Goal: Navigation & Orientation: Find specific page/section

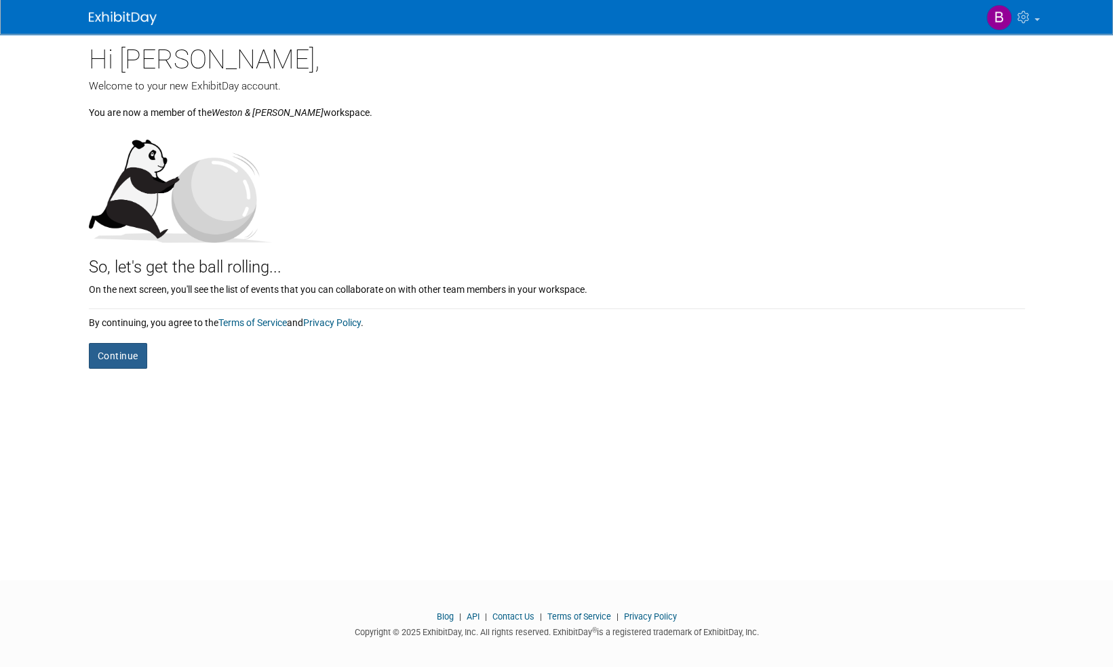
click at [126, 353] on button "Continue" at bounding box center [118, 356] width 58 height 26
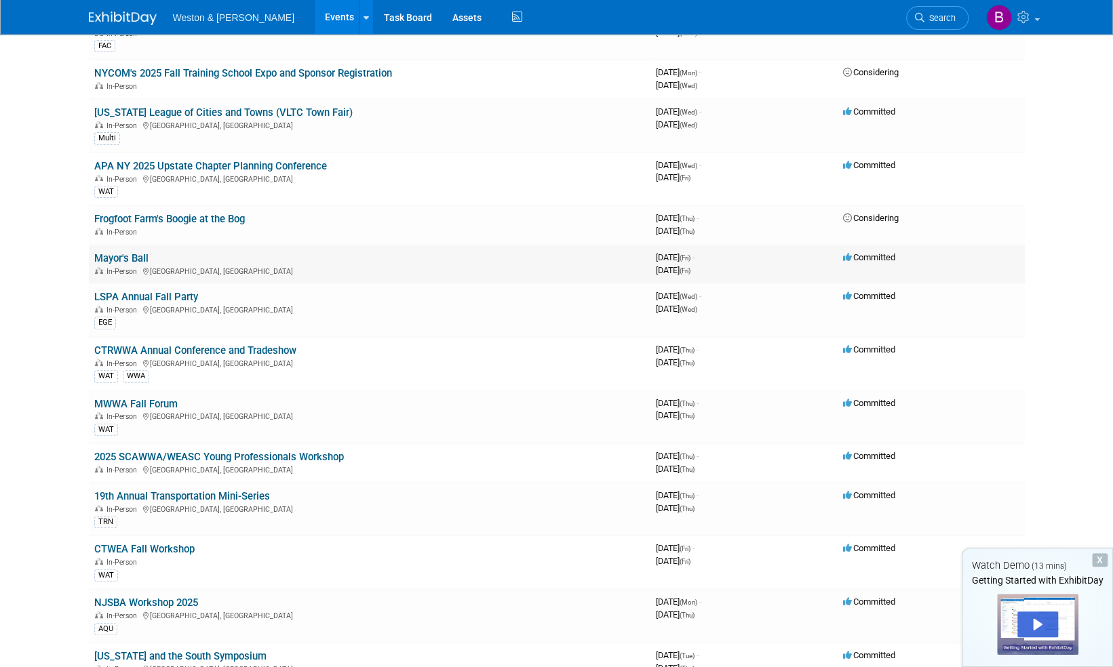
scroll to position [136, 0]
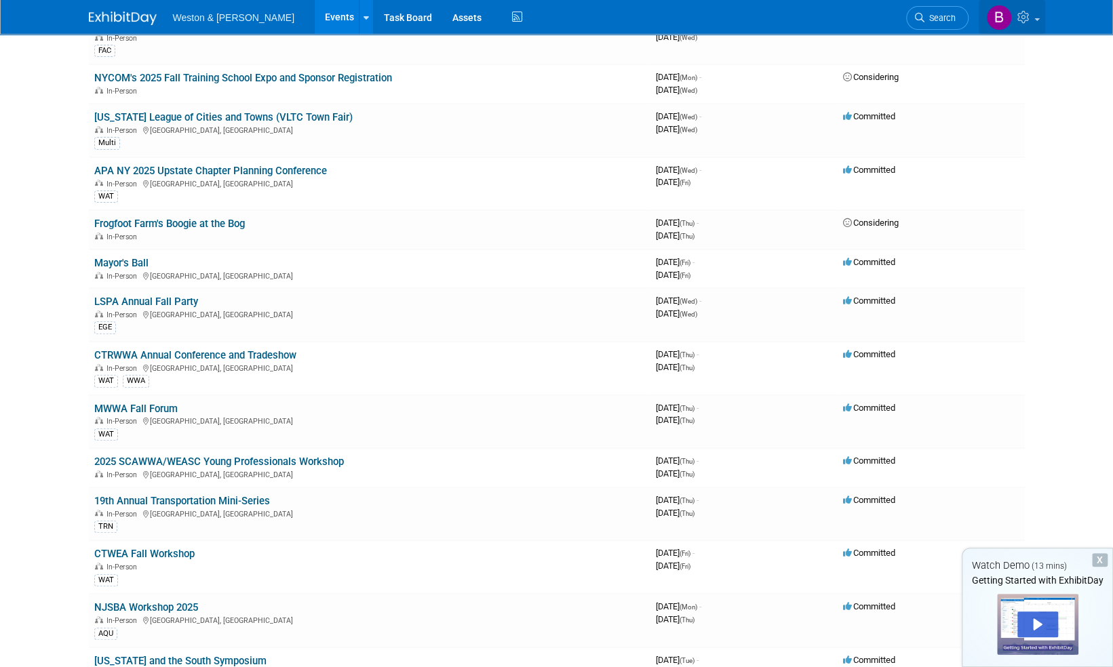
click at [1041, 22] on link at bounding box center [1011, 17] width 66 height 34
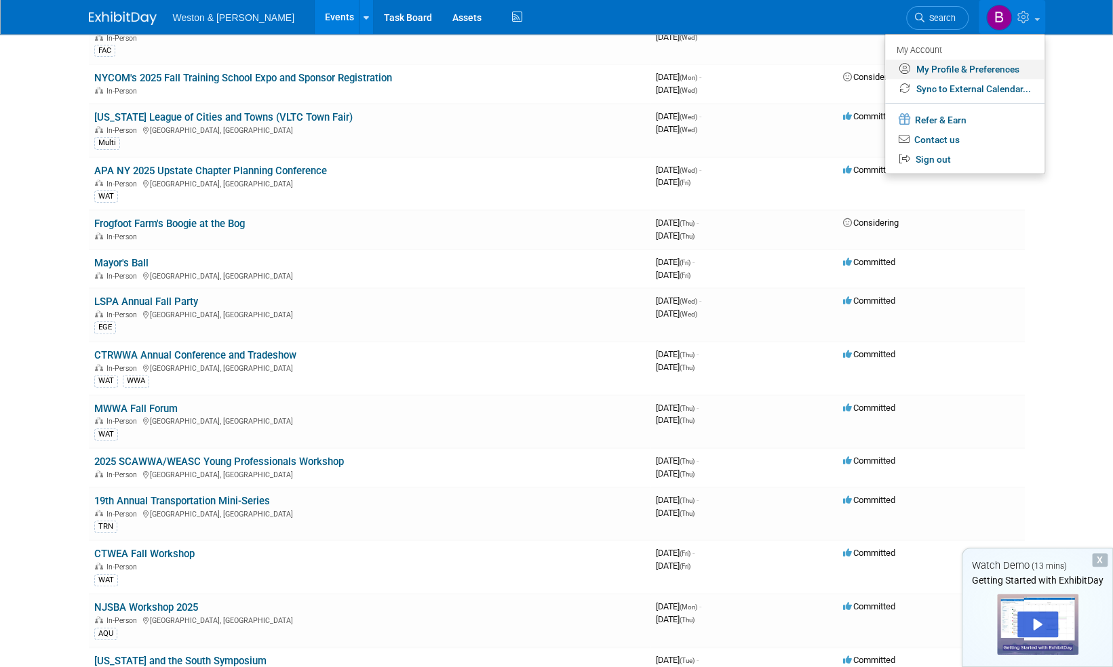
click at [1014, 68] on link "My Profile & Preferences" at bounding box center [964, 70] width 159 height 20
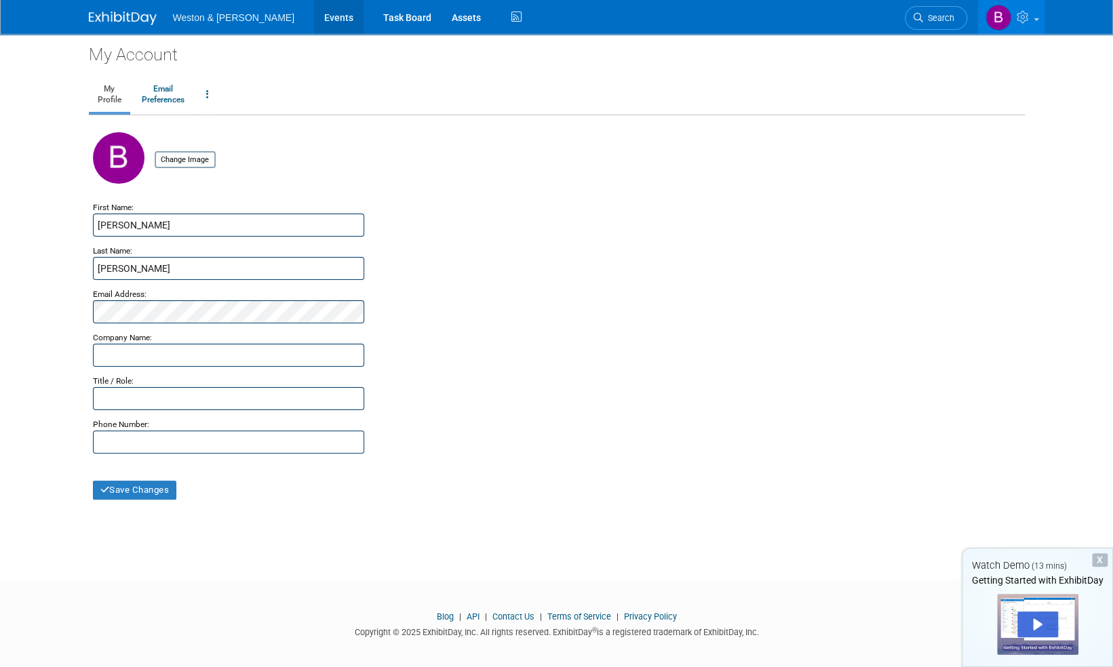
click at [317, 18] on link "Events" at bounding box center [338, 17] width 49 height 34
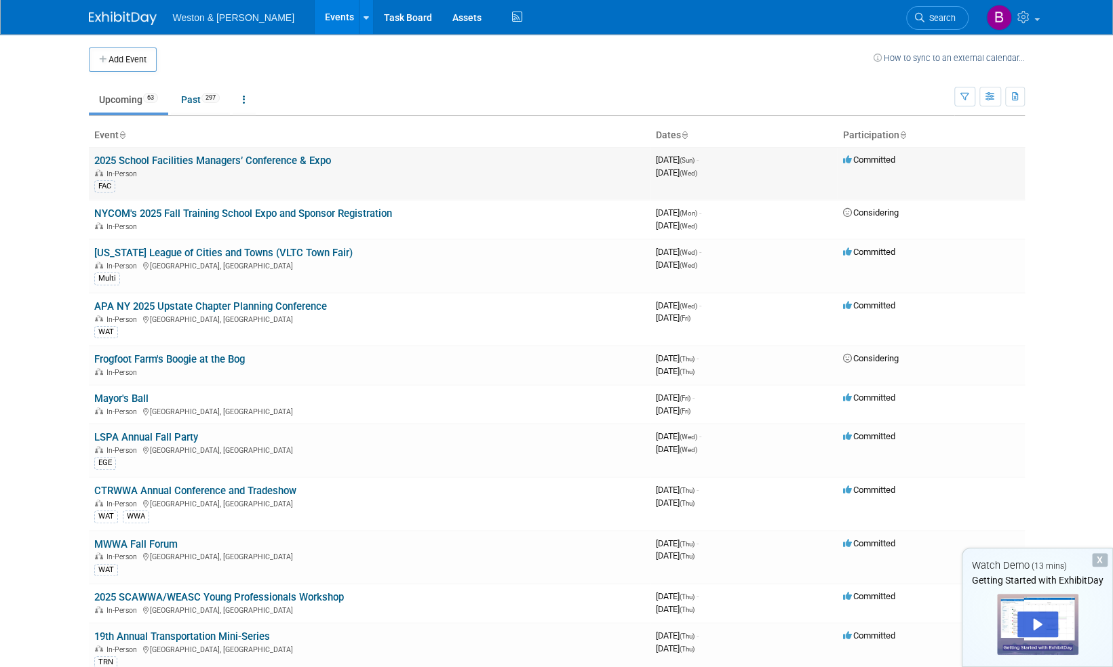
click at [226, 157] on link "2025 School Facilities Managers’ Conference & Expo" at bounding box center [212, 161] width 237 height 12
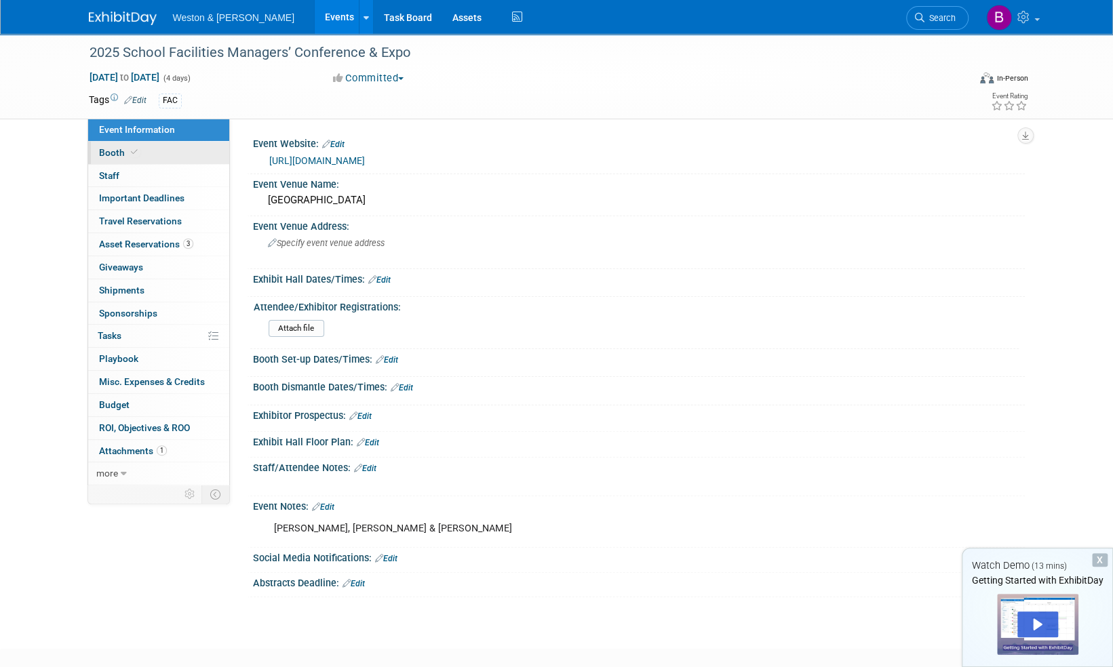
click at [201, 154] on link "Booth" at bounding box center [158, 153] width 141 height 22
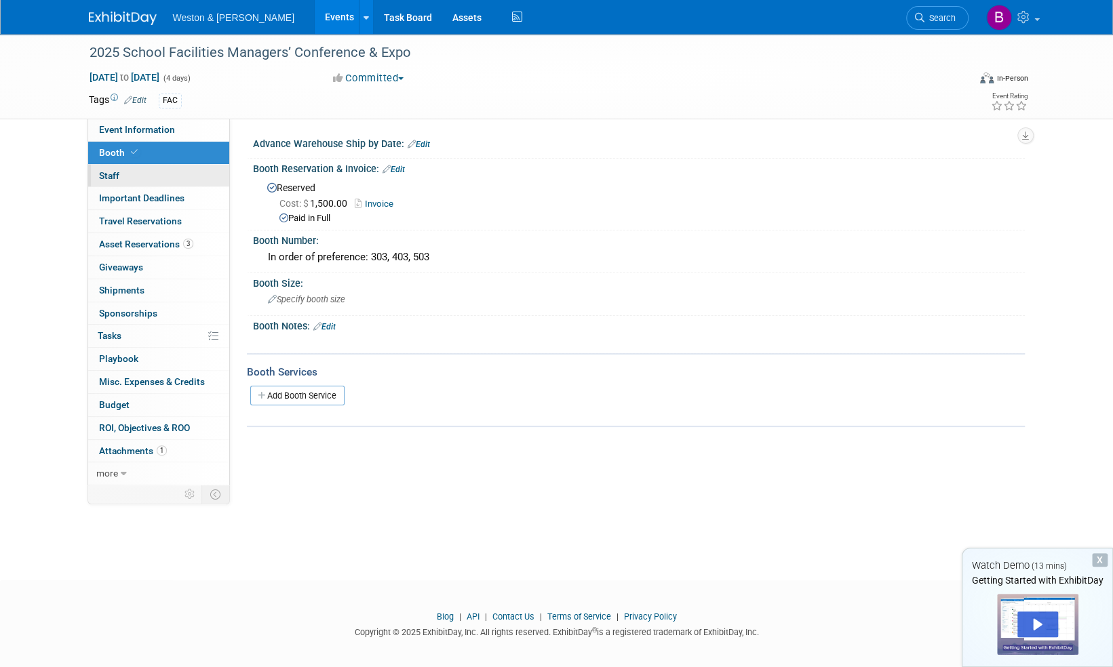
click at [203, 178] on link "0 Staff 0" at bounding box center [158, 176] width 141 height 22
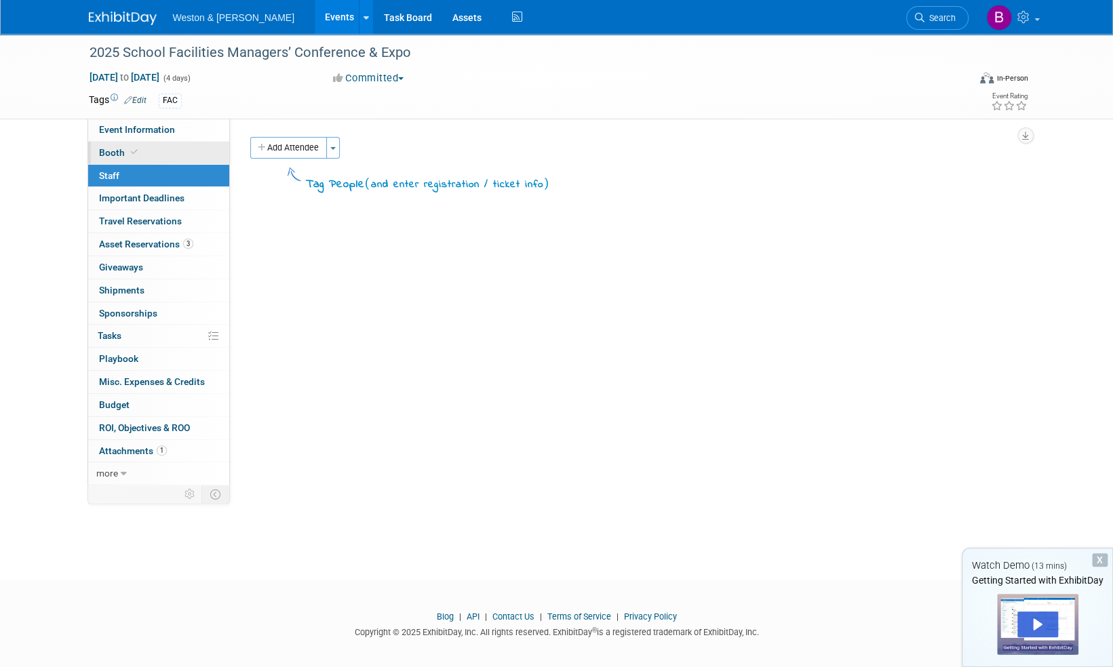
click at [193, 157] on link "Booth" at bounding box center [158, 153] width 141 height 22
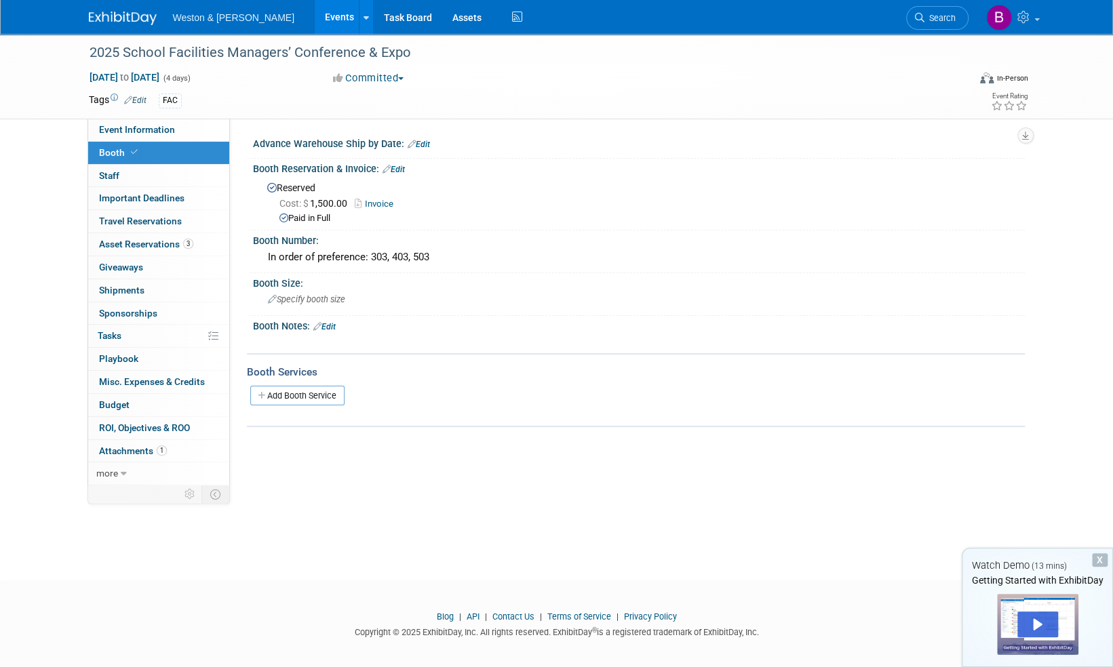
click at [220, 25] on ul "Weston & Sampson Events Add Event Bulk Upload Events Shareable Event Boards Rec…" at bounding box center [349, 17] width 353 height 34
click at [217, 19] on span "Weston & [PERSON_NAME]" at bounding box center [233, 17] width 121 height 11
click at [315, 14] on link "Events" at bounding box center [339, 17] width 49 height 34
